Goal: Information Seeking & Learning: Learn about a topic

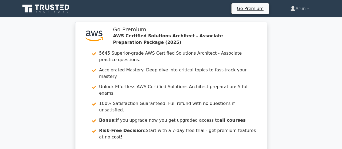
click at [55, 11] on icon at bounding box center [46, 9] width 52 height 10
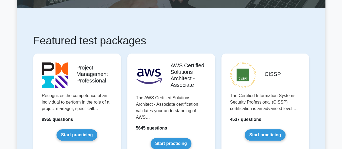
scroll to position [81, 0]
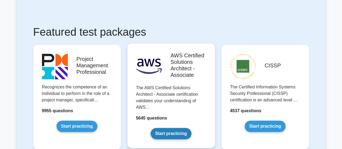
click at [187, 128] on link "Start practicing" at bounding box center [171, 133] width 41 height 11
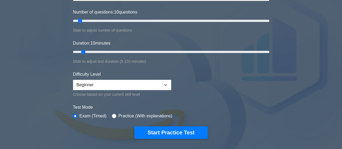
scroll to position [81, 0]
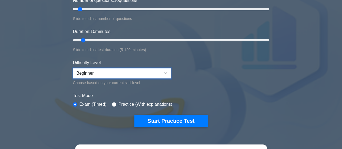
click at [146, 71] on select "Beginner Intermediate Expert" at bounding box center [122, 73] width 98 height 10
select select "intermediate"
click at [73, 68] on select "Beginner Intermediate Expert" at bounding box center [122, 73] width 98 height 10
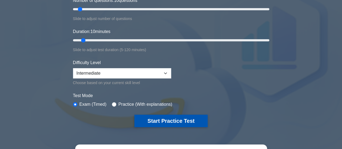
click at [169, 120] on button "Start Practice Test" at bounding box center [170, 121] width 73 height 12
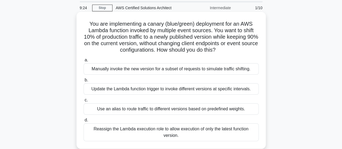
scroll to position [27, 0]
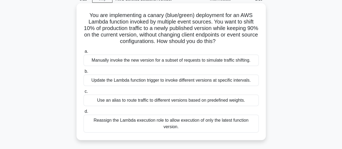
click at [215, 103] on div "Use an alias to route traffic to different versions based on predefined weights." at bounding box center [171, 100] width 175 height 11
click at [84, 93] on input "c. Use an alias to route traffic to different versions based on predefined weig…" at bounding box center [84, 92] width 0 height 4
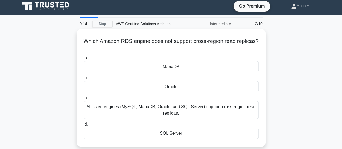
scroll to position [0, 0]
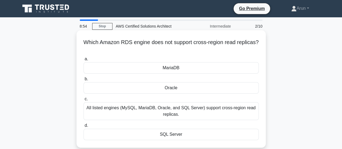
click at [175, 89] on div "Oracle" at bounding box center [171, 87] width 175 height 11
click at [84, 81] on input "b. Oracle" at bounding box center [84, 79] width 0 height 4
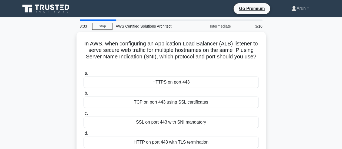
scroll to position [27, 0]
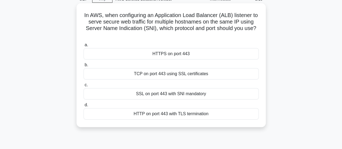
click at [169, 57] on div "HTTPS on port 443" at bounding box center [171, 53] width 175 height 11
click at [84, 47] on input "a. HTTPS on port 443" at bounding box center [84, 45] width 0 height 4
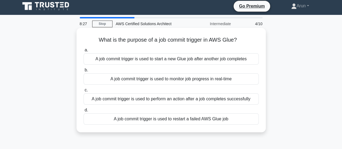
scroll to position [0, 0]
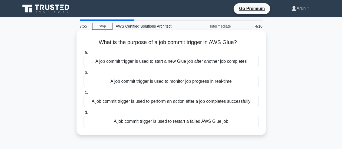
click at [178, 82] on div "A job commit trigger is used to monitor job progress in real-time" at bounding box center [171, 81] width 175 height 11
click at [84, 74] on input "b. A job commit trigger is used to monitor job progress in real-time" at bounding box center [84, 73] width 0 height 4
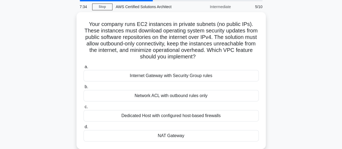
scroll to position [27, 0]
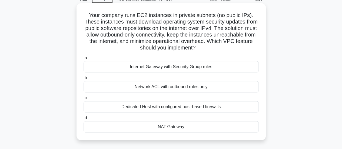
click at [193, 87] on div "Network ACL with outbound rules only" at bounding box center [171, 86] width 175 height 11
click at [84, 80] on input "b. Network ACL with outbound rules only" at bounding box center [84, 78] width 0 height 4
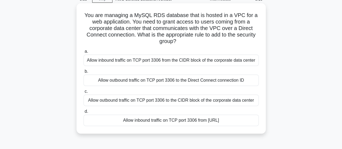
click at [193, 63] on div "Allow inbound traffic on TCP port 3306 from the CIDR block of the corporate dat…" at bounding box center [171, 60] width 175 height 11
click at [84, 53] on input "a. Allow inbound traffic on TCP port 3306 from the CIDR block of the corporate …" at bounding box center [84, 52] width 0 height 4
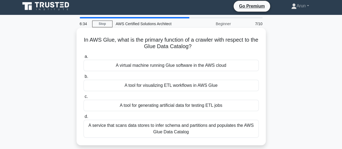
scroll to position [0, 0]
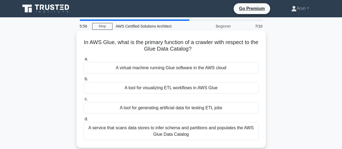
click at [216, 92] on div "A tool for visualizing ETL workflows in AWS Glue" at bounding box center [171, 87] width 175 height 11
click at [84, 81] on input "b. A tool for visualizing ETL workflows in AWS Glue" at bounding box center [84, 79] width 0 height 4
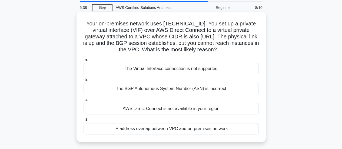
scroll to position [27, 0]
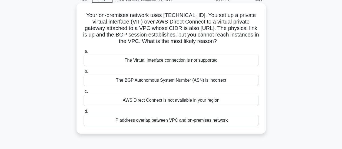
click at [214, 62] on div "The Virtual Interface connection is not supported" at bounding box center [171, 60] width 175 height 11
click at [84, 53] on input "a. The Virtual Interface connection is not supported" at bounding box center [84, 52] width 0 height 4
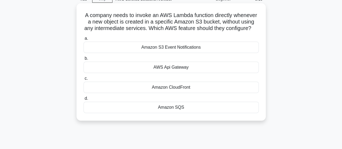
click at [186, 113] on div "Amazon SQS" at bounding box center [171, 107] width 175 height 11
click at [84, 100] on input "d. Amazon SQS" at bounding box center [84, 99] width 0 height 4
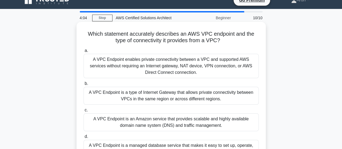
scroll to position [0, 0]
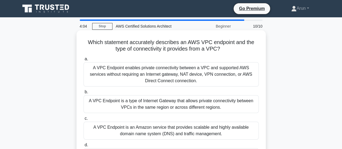
click at [176, 71] on div "A VPC Endpoint enables private connectivity between a VPC and supported AWS ser…" at bounding box center [171, 74] width 175 height 24
click at [84, 61] on input "a. A VPC Endpoint enables private connectivity between a VPC and supported AWS …" at bounding box center [84, 59] width 0 height 4
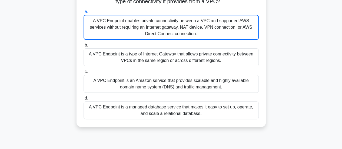
scroll to position [54, 0]
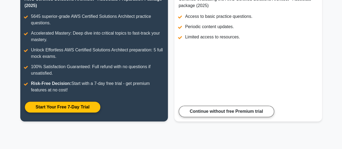
scroll to position [153, 0]
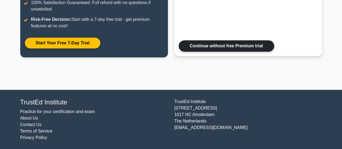
click at [248, 49] on link "Continue without free Premium trial" at bounding box center [226, 45] width 95 height 11
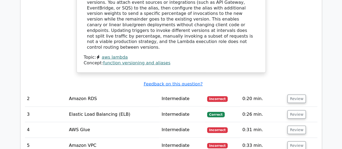
scroll to position [676, 0]
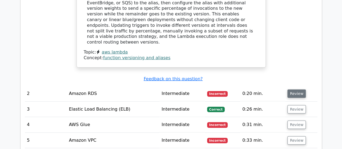
click at [296, 90] on button "Review" at bounding box center [297, 94] width 18 height 8
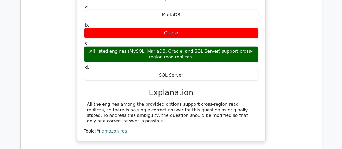
scroll to position [812, 0]
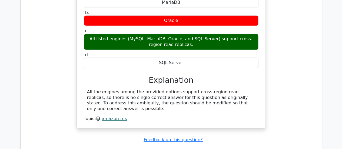
drag, startPoint x: 295, startPoint y: 97, endPoint x: 309, endPoint y: 93, distance: 14.9
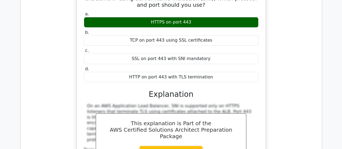
scroll to position [1055, 0]
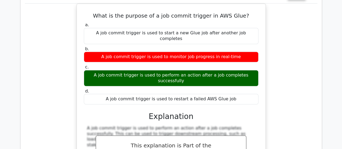
scroll to position [1299, 0]
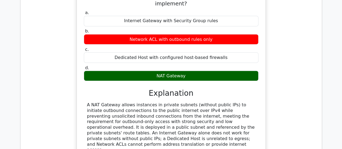
scroll to position [1515, 0]
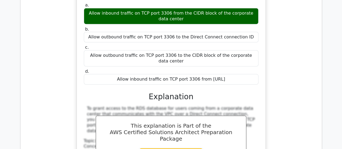
scroll to position [1786, 0]
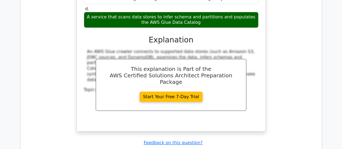
scroll to position [2056, 0]
drag, startPoint x: 292, startPoint y: 56, endPoint x: 322, endPoint y: 59, distance: 30.2
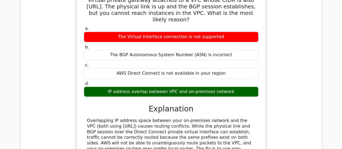
scroll to position [2272, 0]
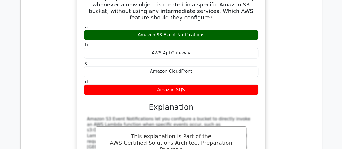
scroll to position [2516, 0]
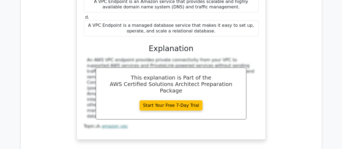
scroll to position [2868, 0]
